Goal: Task Accomplishment & Management: Manage account settings

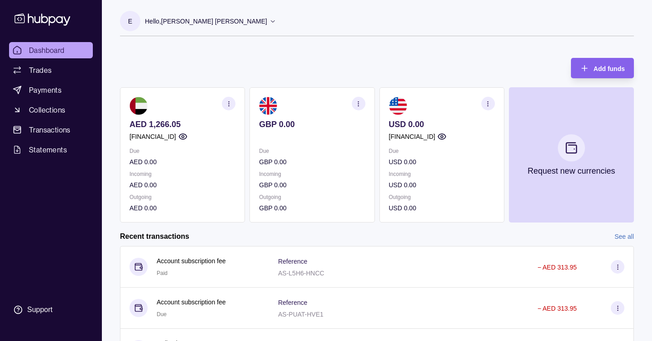
click at [267, 18] on p "Hello, [PERSON_NAME] [PERSON_NAME]" at bounding box center [206, 21] width 122 height 10
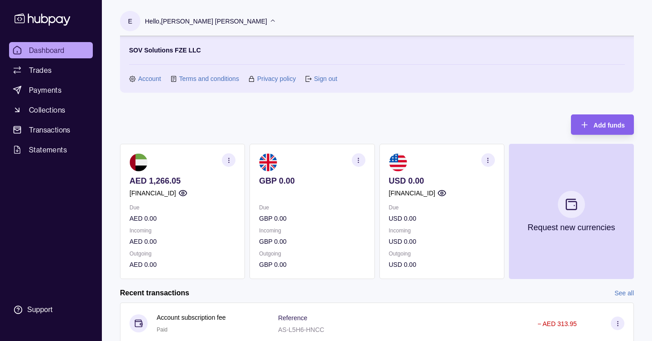
click at [152, 81] on link "Account" at bounding box center [149, 79] width 23 height 10
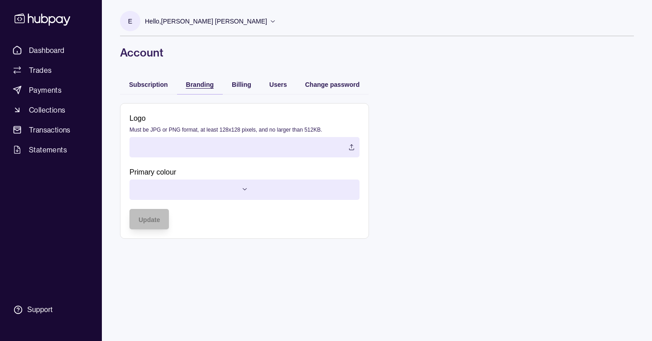
click at [194, 82] on span "Branding" at bounding box center [200, 84] width 28 height 7
click at [245, 190] on html "Dashboard Trades Payments Collections Transactions Statements Support E Hello, …" at bounding box center [326, 170] width 652 height 341
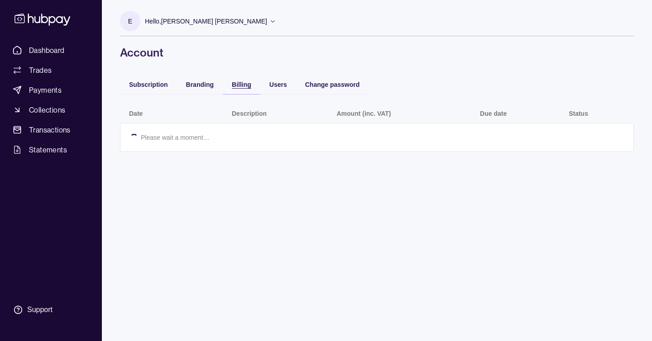
click at [229, 85] on div "Billing" at bounding box center [234, 84] width 33 height 11
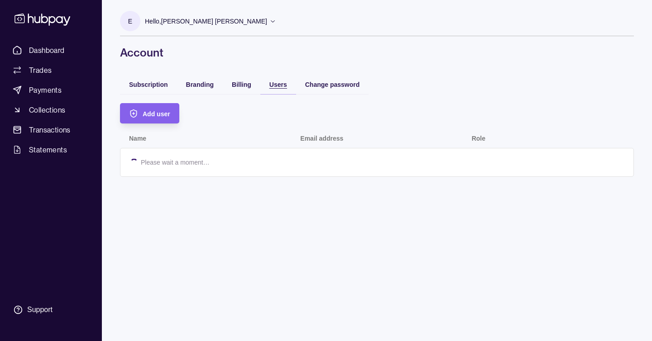
click at [285, 87] on span "Users" at bounding box center [278, 84] width 18 height 7
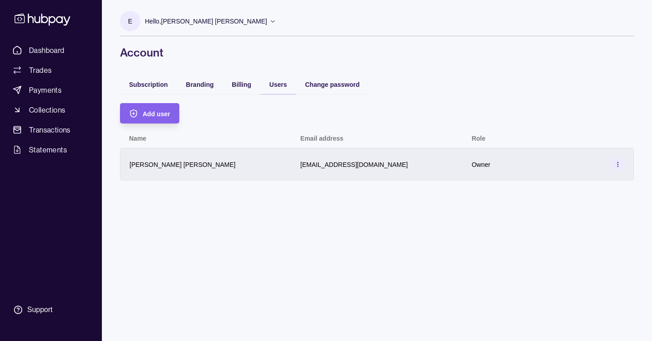
click at [616, 164] on icon at bounding box center [617, 164] width 7 height 7
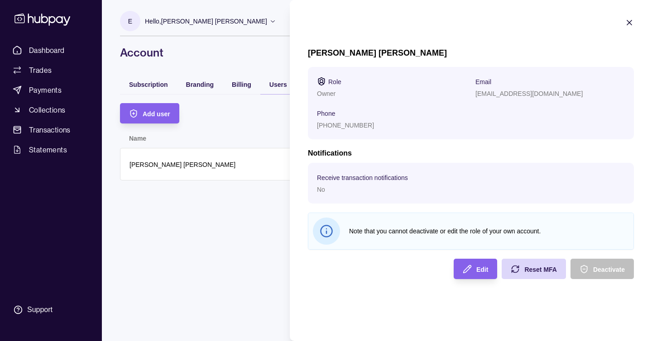
click at [403, 185] on div "No" at bounding box center [391, 189] width 149 height 11
click at [469, 266] on icon "button" at bounding box center [466, 269] width 9 height 9
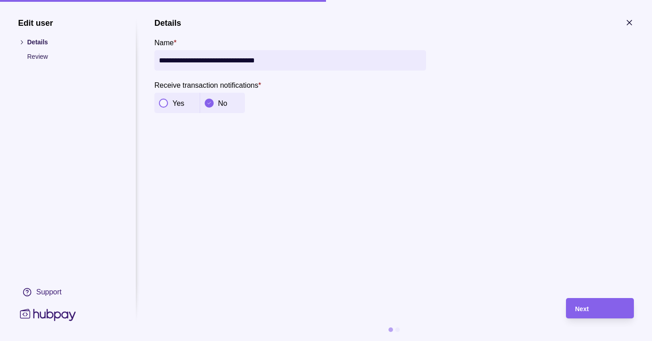
click at [180, 110] on div "Yes" at bounding box center [176, 103] width 45 height 20
click at [60, 58] on p "Review" at bounding box center [72, 57] width 90 height 10
click at [48, 53] on p "Review" at bounding box center [72, 57] width 90 height 10
click at [608, 307] on div "Next" at bounding box center [600, 308] width 50 height 11
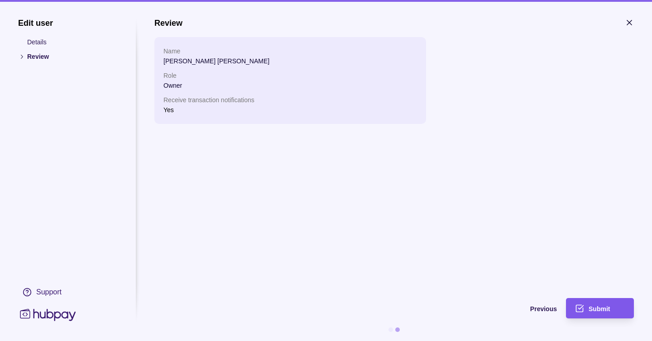
click at [598, 313] on div "Submit" at bounding box center [606, 308] width 36 height 11
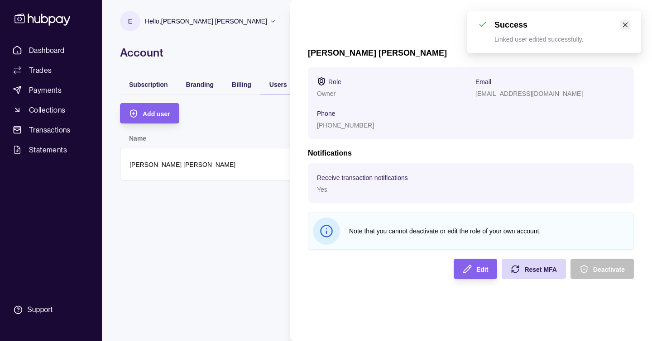
click at [624, 22] on icon "close" at bounding box center [625, 25] width 6 height 6
click at [628, 24] on icon "button" at bounding box center [628, 22] width 9 height 9
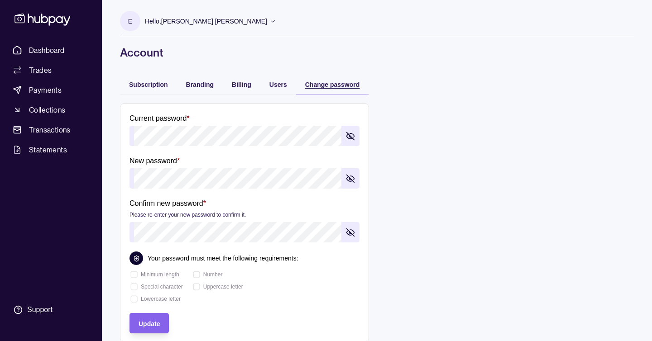
click at [326, 86] on span "Change password" at bounding box center [332, 84] width 55 height 7
click at [237, 87] on span "Billing" at bounding box center [241, 84] width 19 height 7
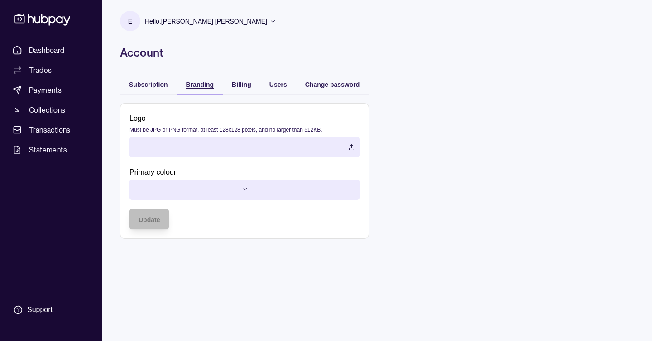
click at [202, 86] on span "Branding" at bounding box center [200, 84] width 28 height 7
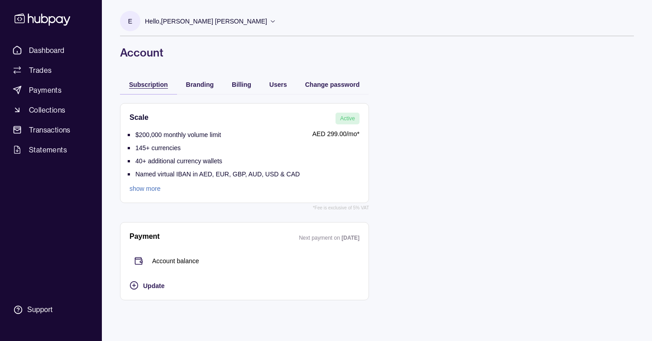
click at [159, 85] on span "Subscription" at bounding box center [148, 84] width 39 height 7
click at [153, 191] on link "show more" at bounding box center [214, 189] width 170 height 10
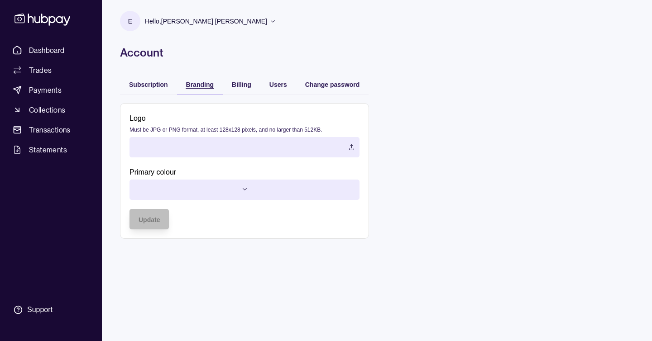
click at [206, 88] on div "Branding" at bounding box center [200, 84] width 28 height 11
click at [232, 82] on span "Billing" at bounding box center [241, 84] width 19 height 7
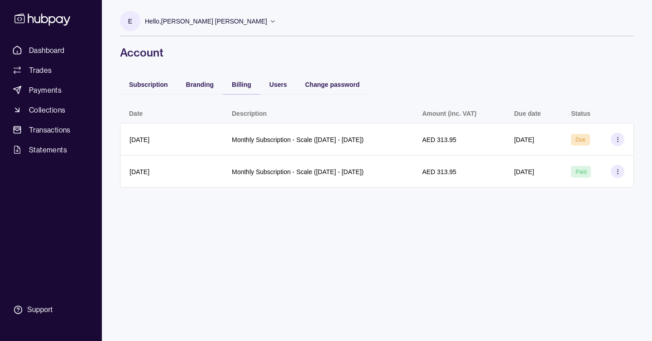
click at [146, 90] on div "Subscription" at bounding box center [148, 84] width 57 height 20
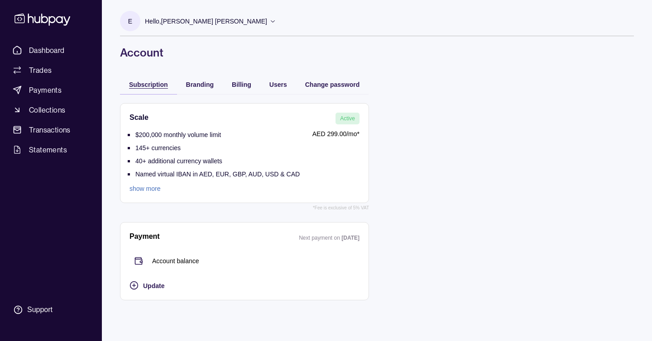
click at [146, 79] on div "Subscription" at bounding box center [148, 84] width 39 height 11
click at [55, 43] on link "Dashboard" at bounding box center [51, 50] width 84 height 16
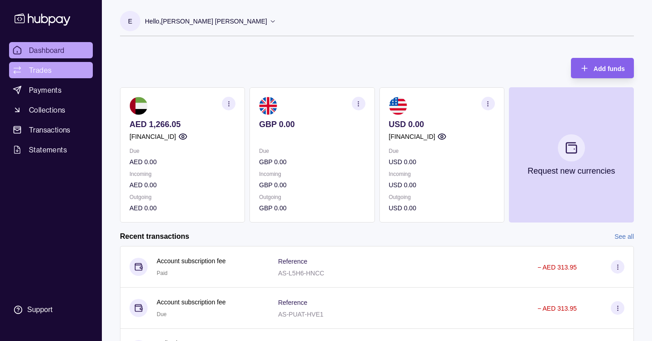
click at [71, 70] on link "Trades" at bounding box center [51, 70] width 84 height 16
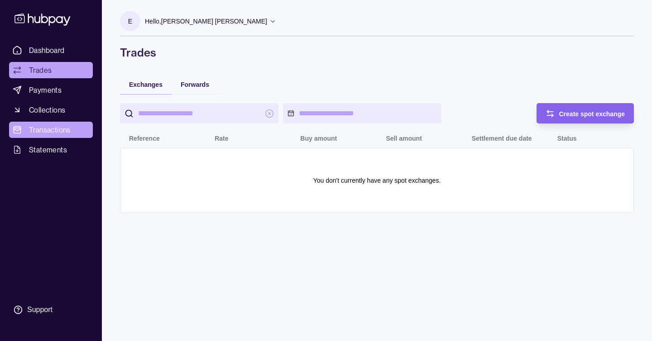
click at [72, 134] on link "Transactions" at bounding box center [51, 130] width 84 height 16
